Goal: Communication & Community: Answer question/provide support

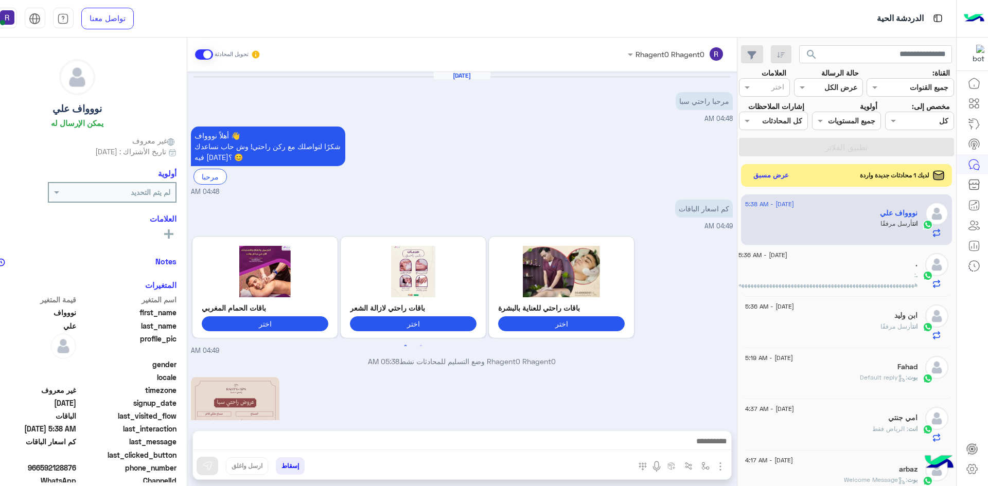
scroll to position [253, 0]
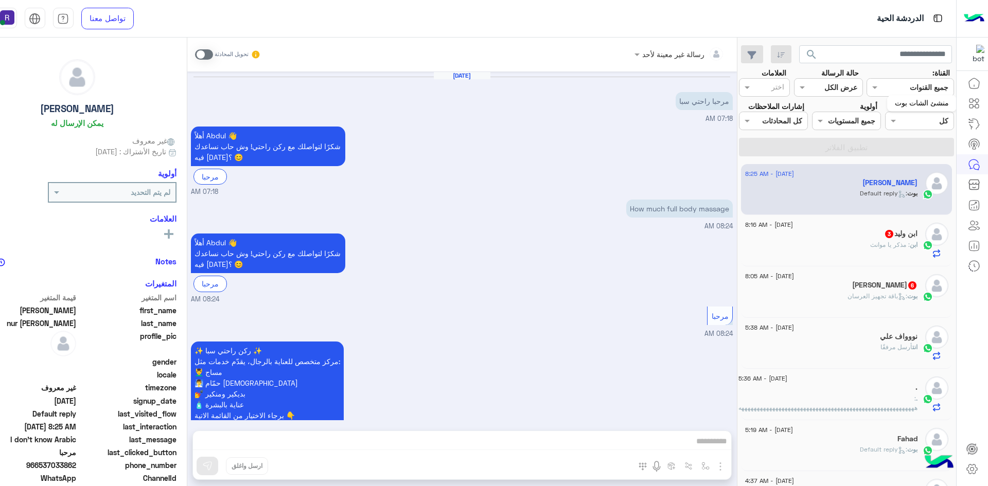
scroll to position [395, 0]
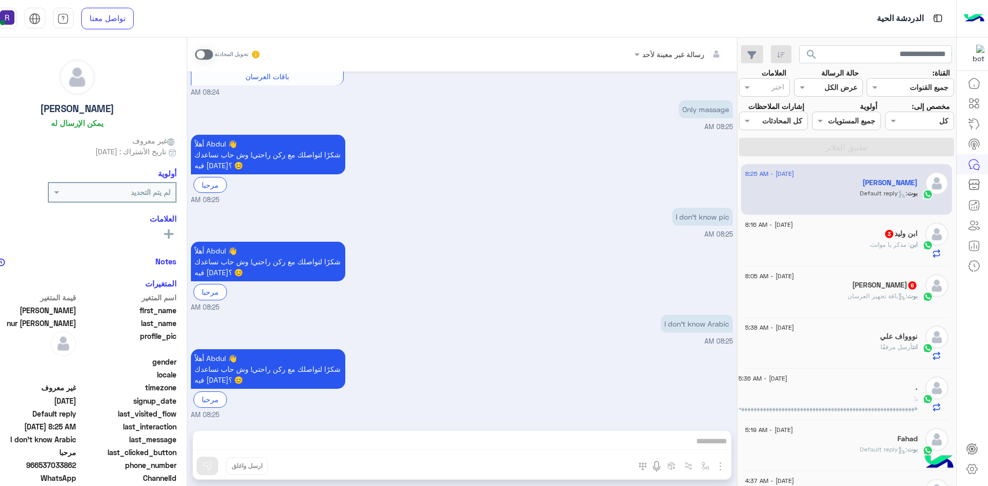
click at [871, 295] on span ": باقة تجهيز العرسان" at bounding box center [877, 296] width 60 height 8
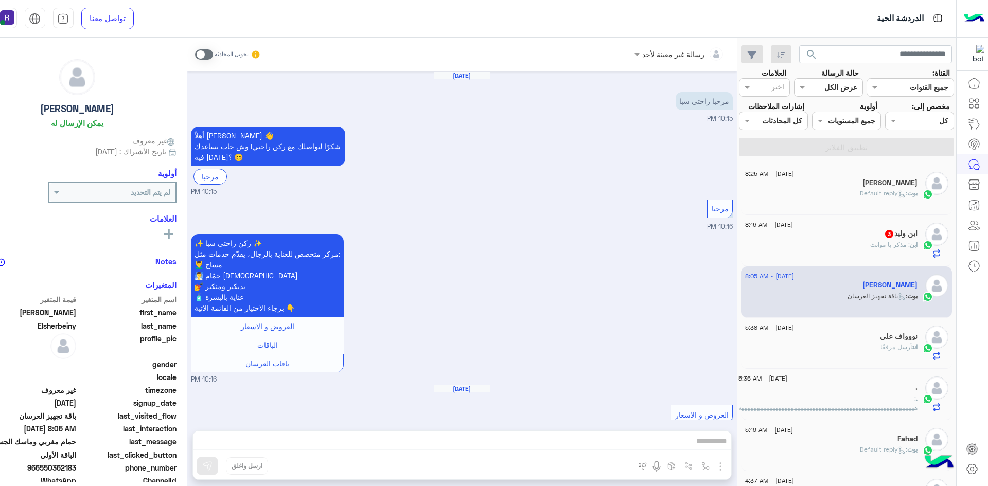
scroll to position [1320, 0]
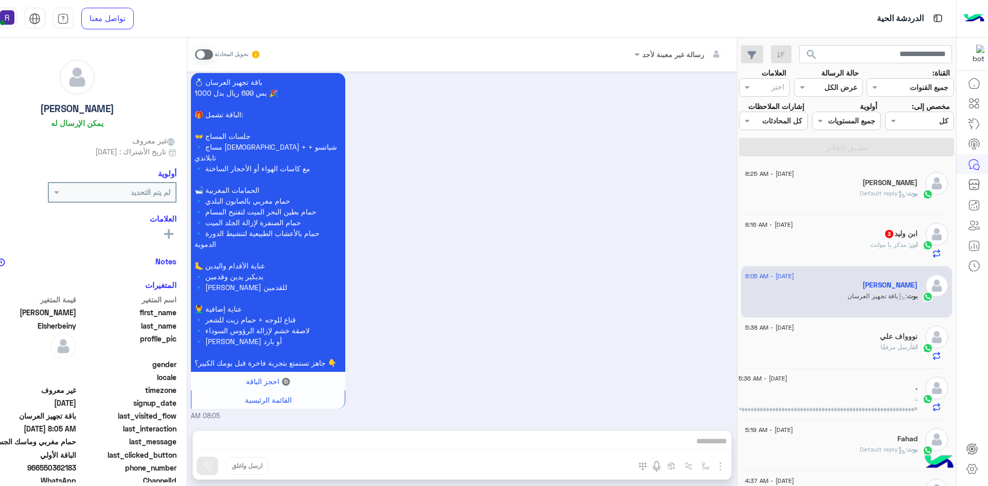
click at [206, 56] on span at bounding box center [204, 54] width 18 height 10
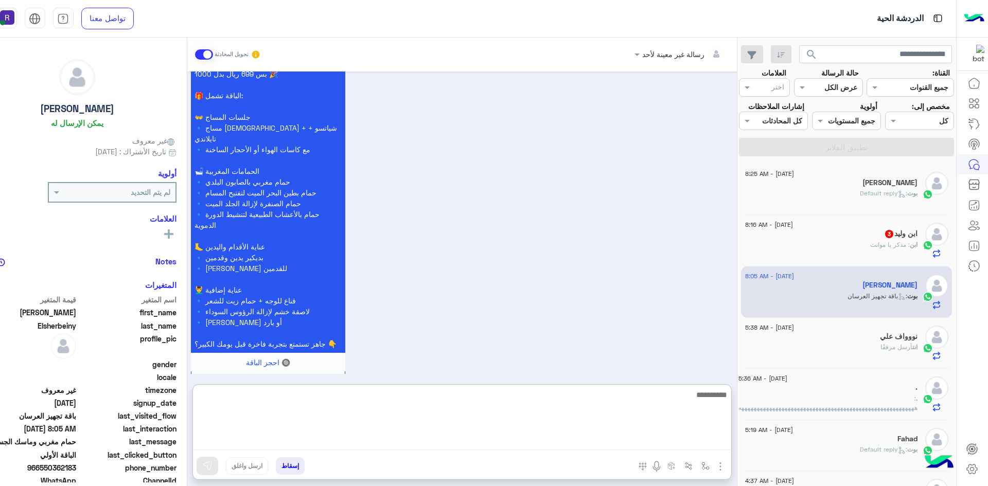
paste textarea "**********"
type textarea "**********"
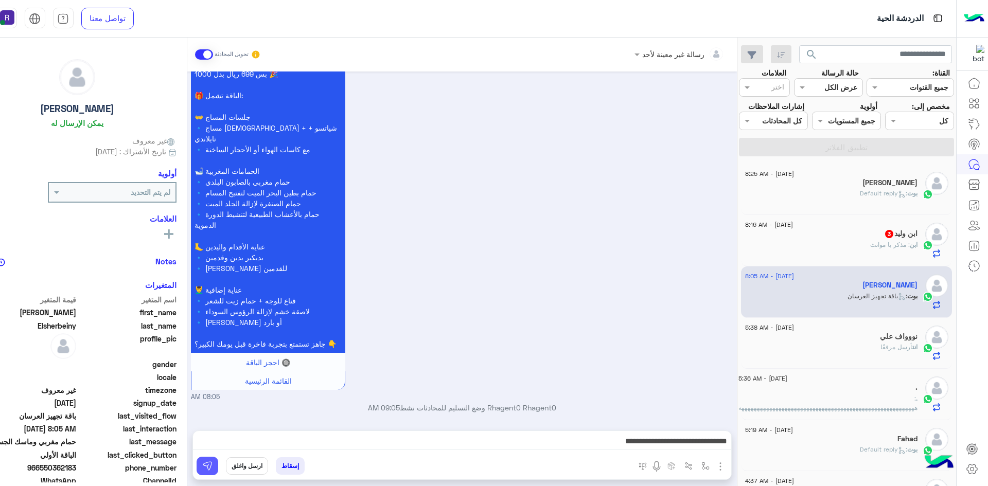
click at [214, 460] on button at bounding box center [208, 466] width 22 height 19
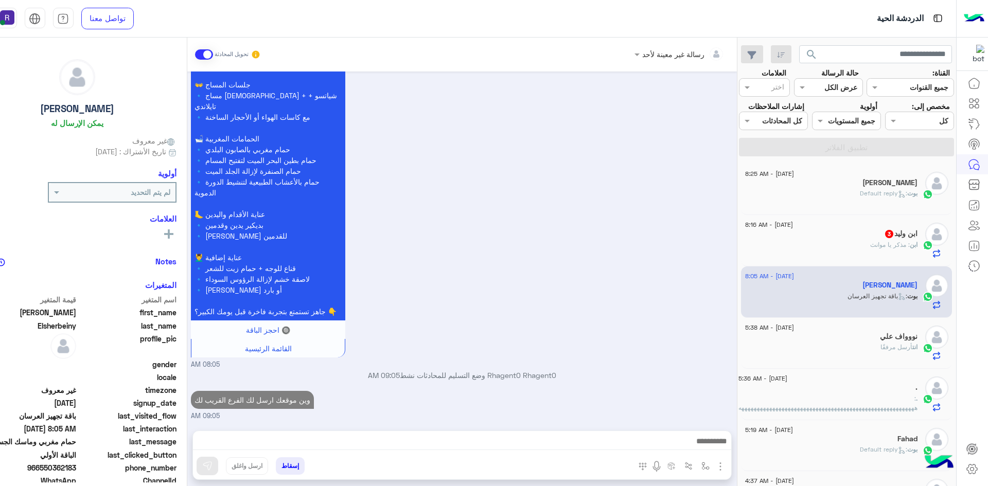
click at [837, 242] on div "ابن : مذکر یا [PERSON_NAME]" at bounding box center [831, 249] width 172 height 18
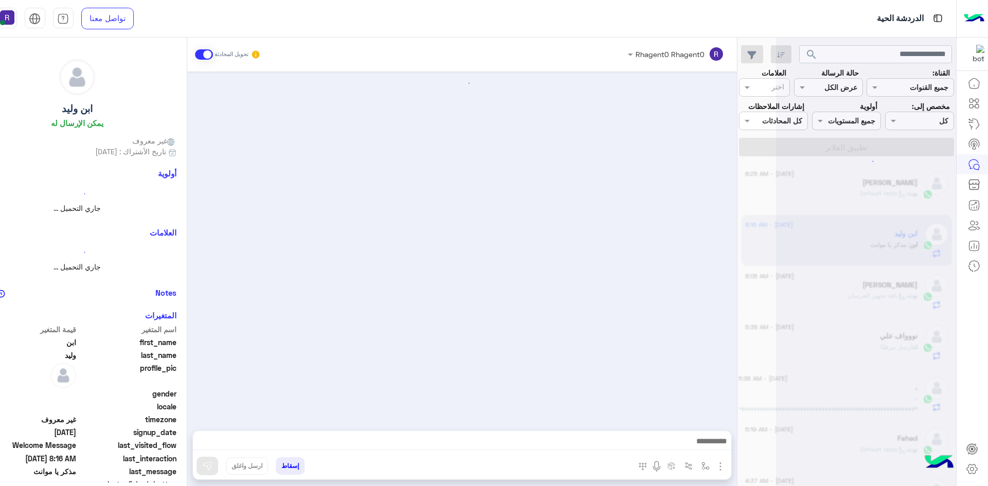
scroll to position [197, 0]
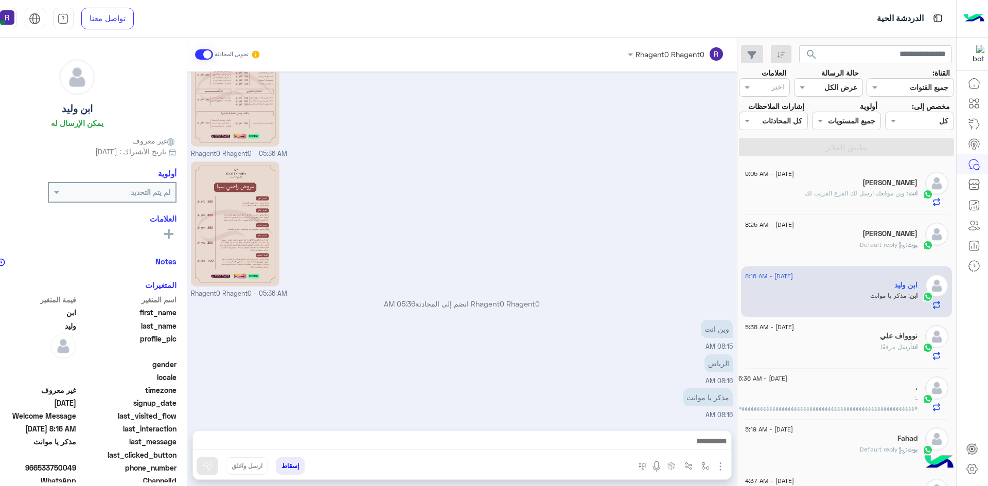
click at [866, 191] on span ": وين موقعك ارسل لك الفرع القريب لك" at bounding box center [856, 193] width 103 height 8
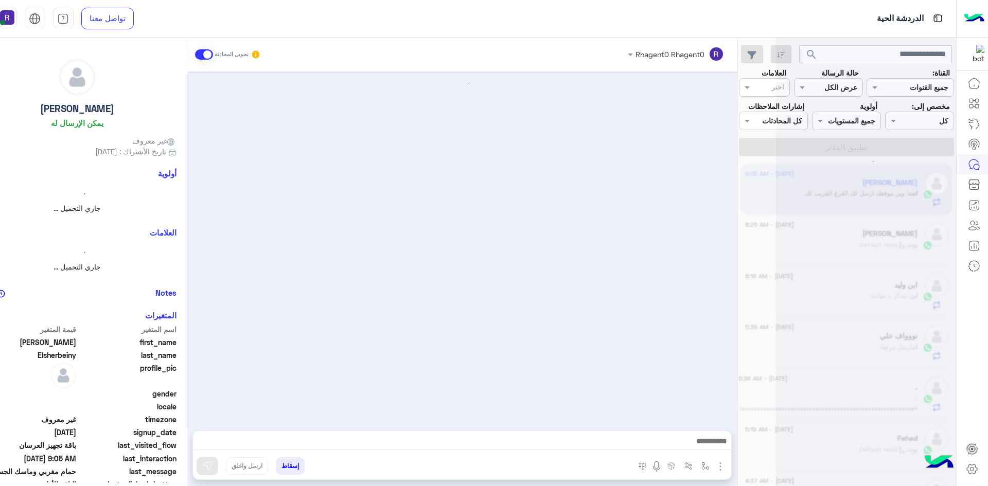
scroll to position [1356, 0]
